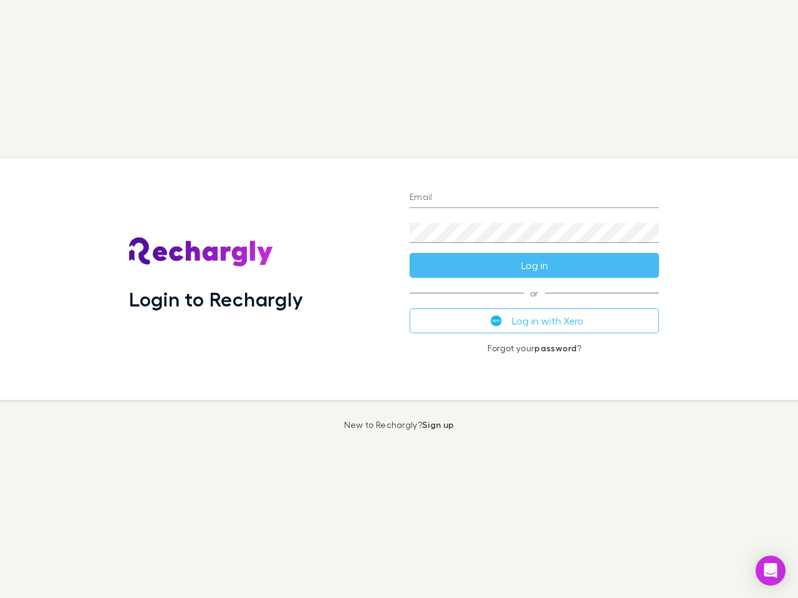
click at [399, 299] on div "Login to Rechargly" at bounding box center [259, 279] width 281 height 242
click at [534, 198] on input "Email" at bounding box center [534, 198] width 249 height 20
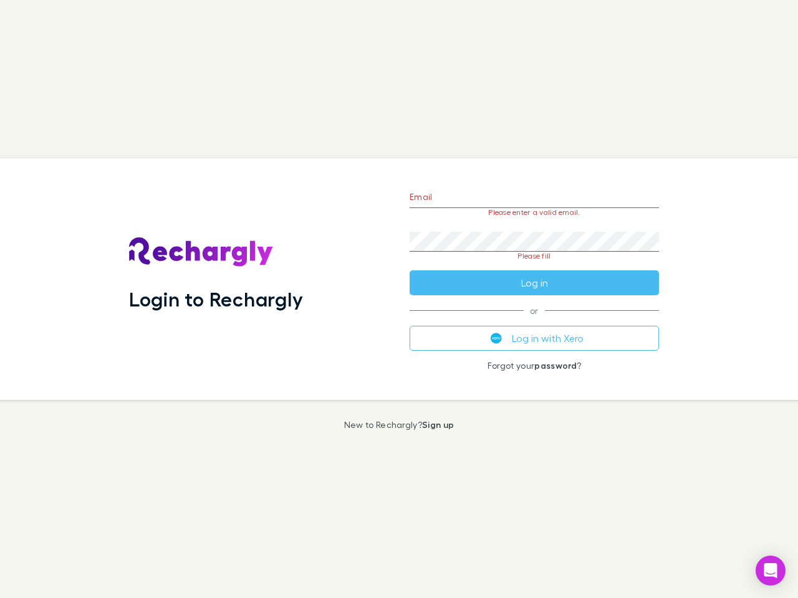
click at [534, 266] on form "Email Please enter a valid email. Password Please fill Log in" at bounding box center [534, 236] width 249 height 117
click at [534, 321] on div "Email Please enter a valid email. Password Please fill Log in or Log in with Xe…" at bounding box center [534, 279] width 269 height 242
click at [771, 571] on icon "Open Intercom Messenger" at bounding box center [770, 571] width 13 height 15
